Goal: Book appointment/travel/reservation

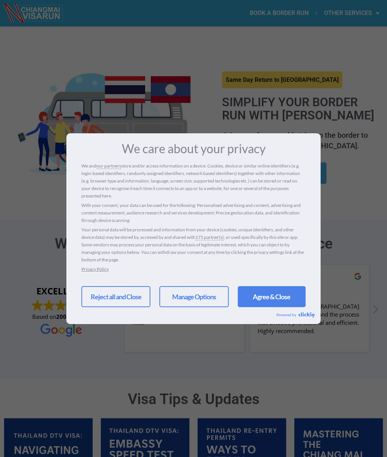
click at [262, 298] on link "Agree & Close" at bounding box center [272, 296] width 68 height 21
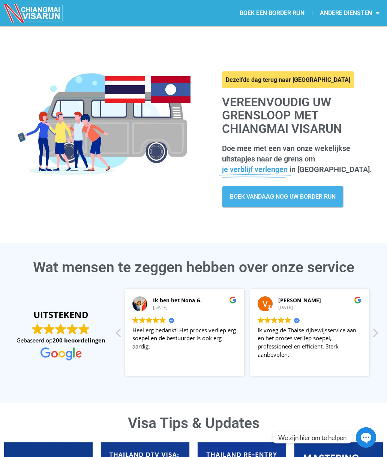
click at [354, 13] on link "ANDERE DIENSTEN" at bounding box center [350, 13] width 75 height 17
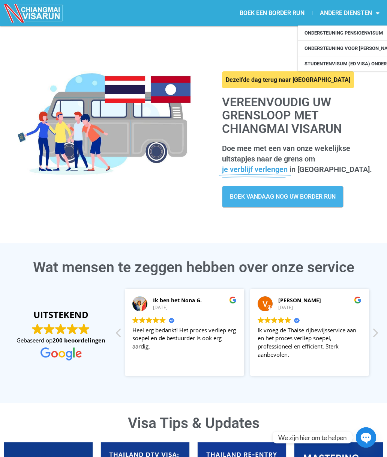
click at [357, 32] on link "ONDERSTEUNING PENSIOENVISUM" at bounding box center [356, 33] width 116 height 15
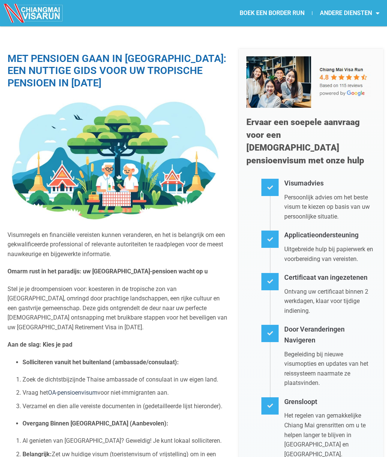
click at [257, 14] on link "BOEK EEN BORDER RUN" at bounding box center [272, 13] width 80 height 17
click at [324, 178] on h4 "Visumadvies" at bounding box center [331, 183] width 92 height 11
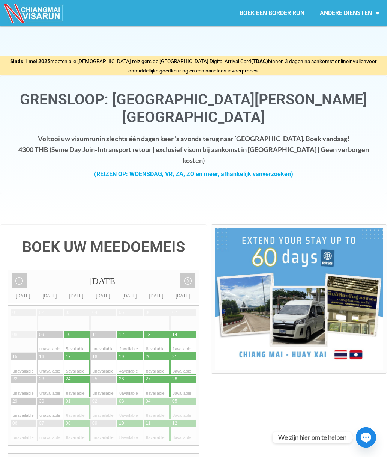
click at [179, 270] on div "September 2025" at bounding box center [103, 281] width 191 height 22
click at [183, 273] on link "Next month" at bounding box center [188, 280] width 15 height 15
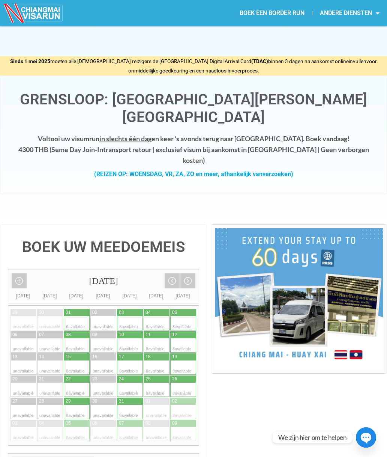
click at [189, 273] on link "Next month" at bounding box center [188, 280] width 15 height 15
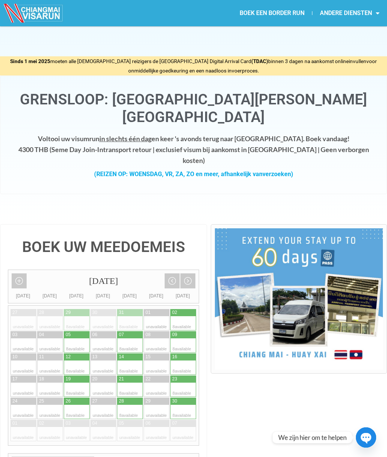
click at [190, 273] on link "Next month" at bounding box center [188, 280] width 15 height 15
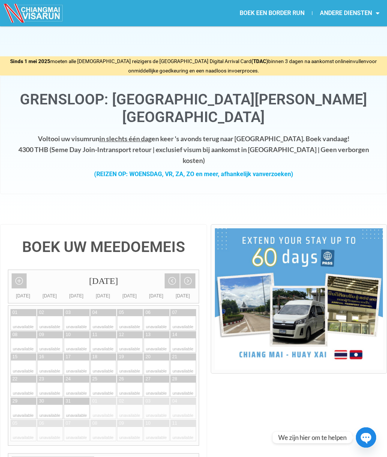
click at [169, 273] on link "Previous month" at bounding box center [172, 280] width 15 height 15
